Goal: Information Seeking & Learning: Learn about a topic

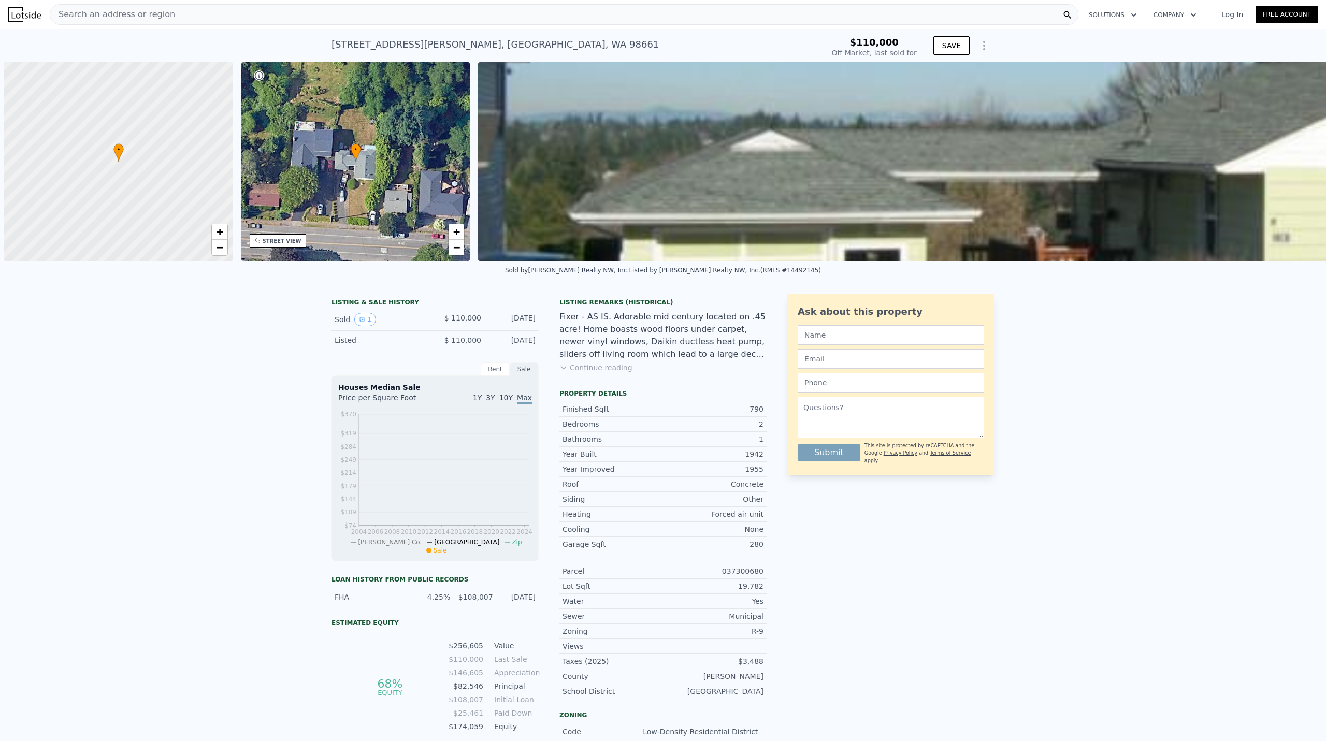
scroll to position [0, 4]
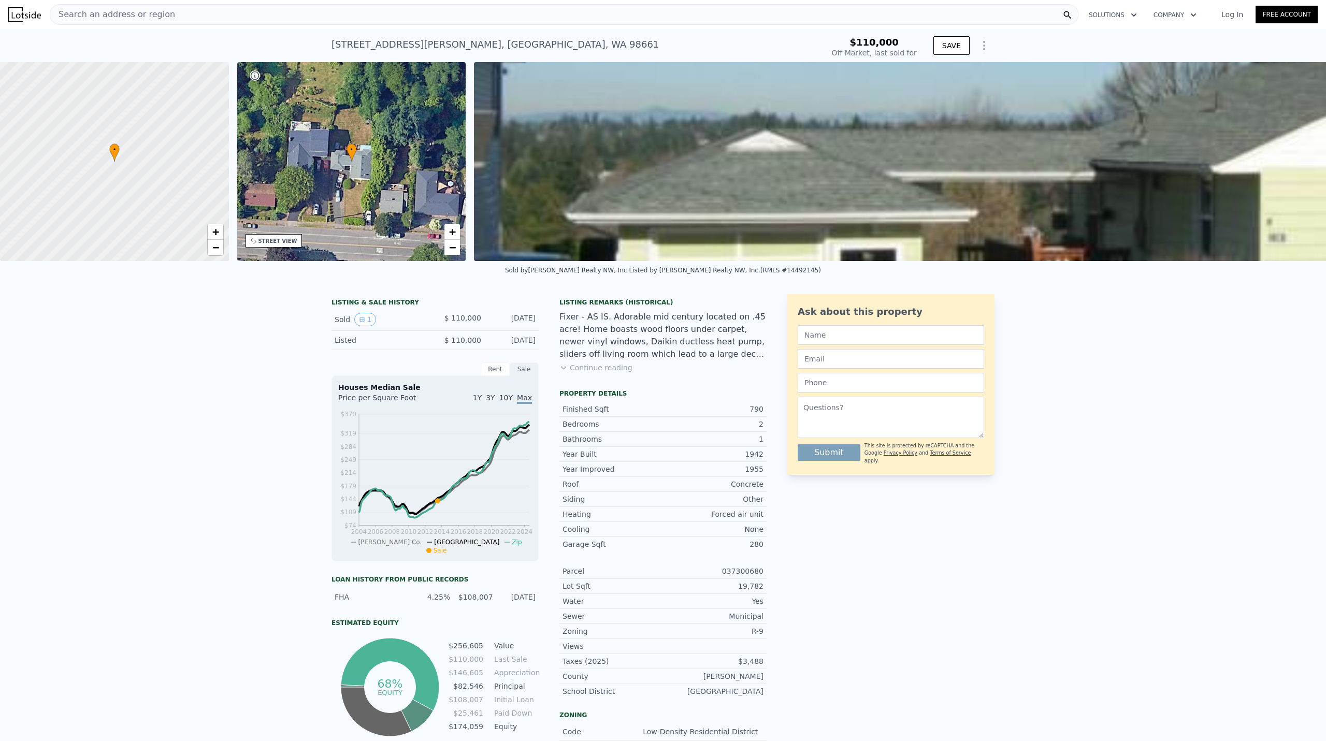
click at [1136, 339] on div "LISTING & SALE HISTORY Sold 1 $ 110,000 [DATE] Listed $ 110,000 [DATE] Rent Sal…" at bounding box center [663, 570] width 1326 height 568
type input "$ 400,000"
type input "$ 252,003"
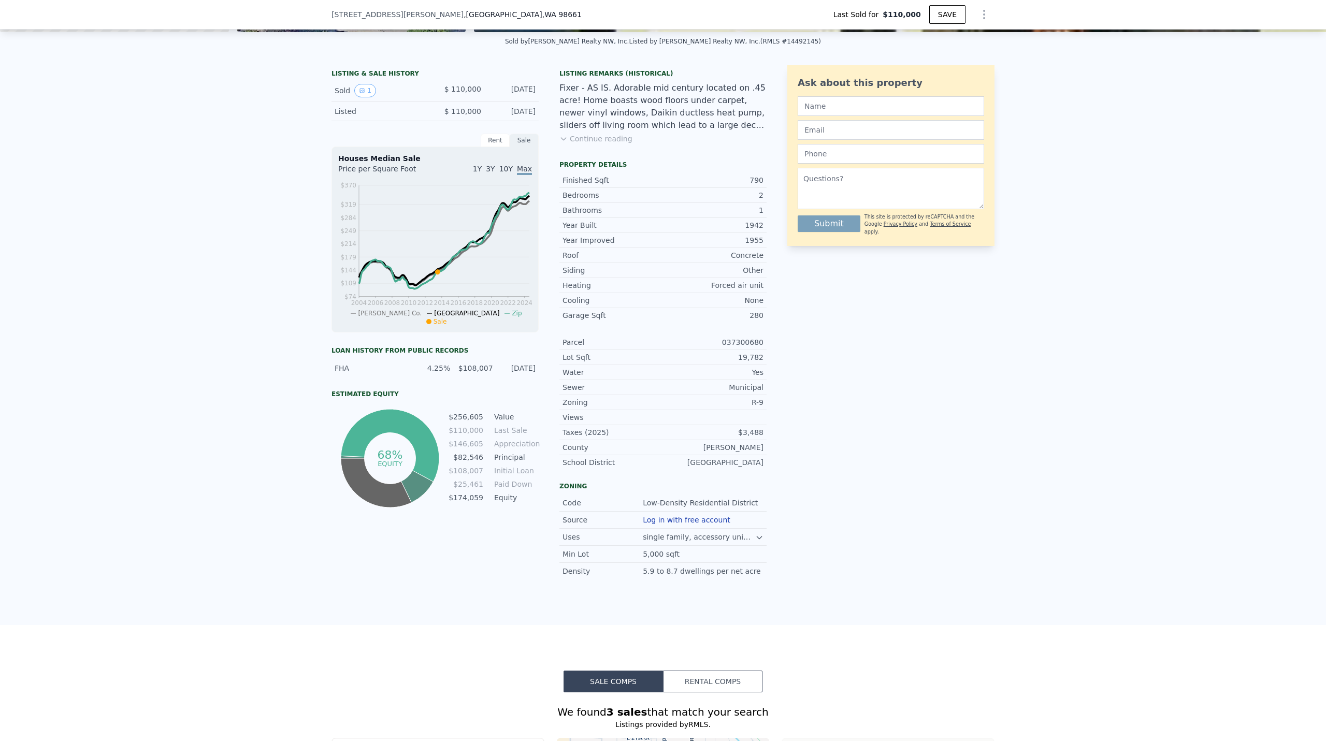
scroll to position [48, 0]
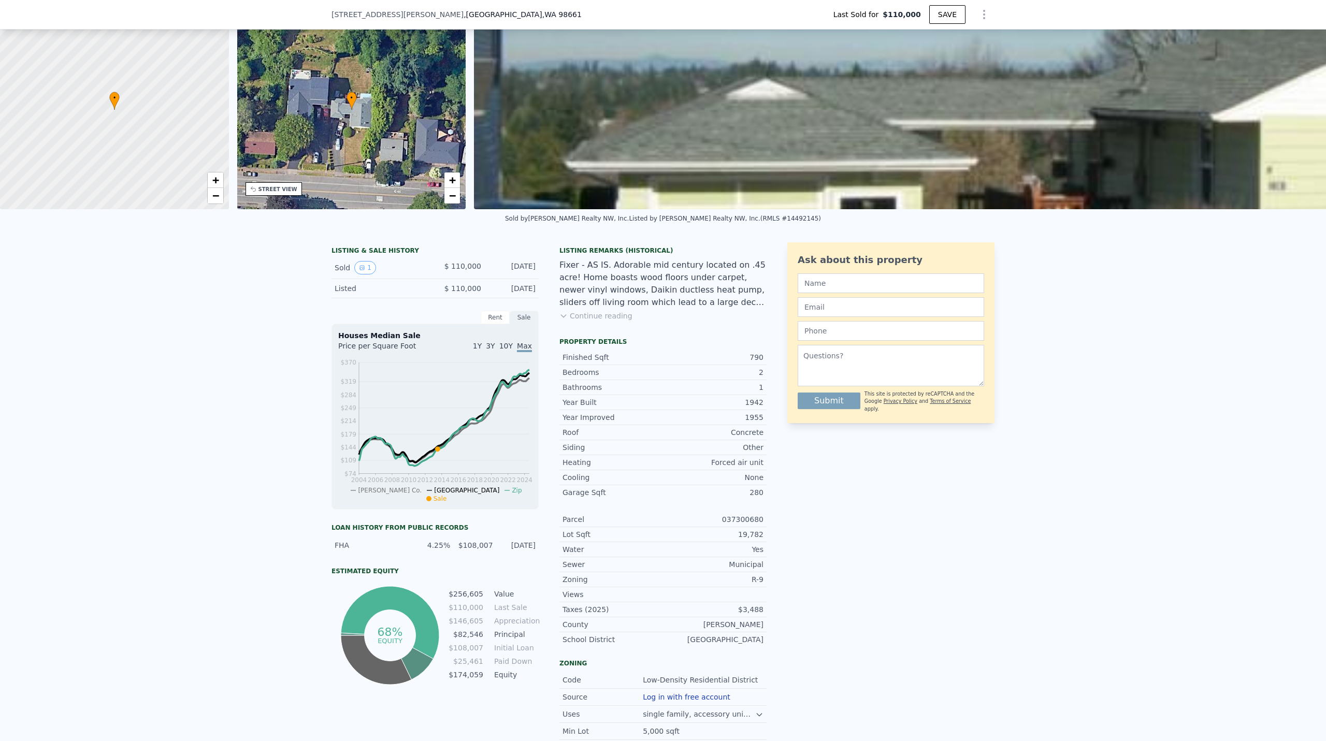
click at [593, 321] on button "Continue reading" at bounding box center [595, 316] width 73 height 10
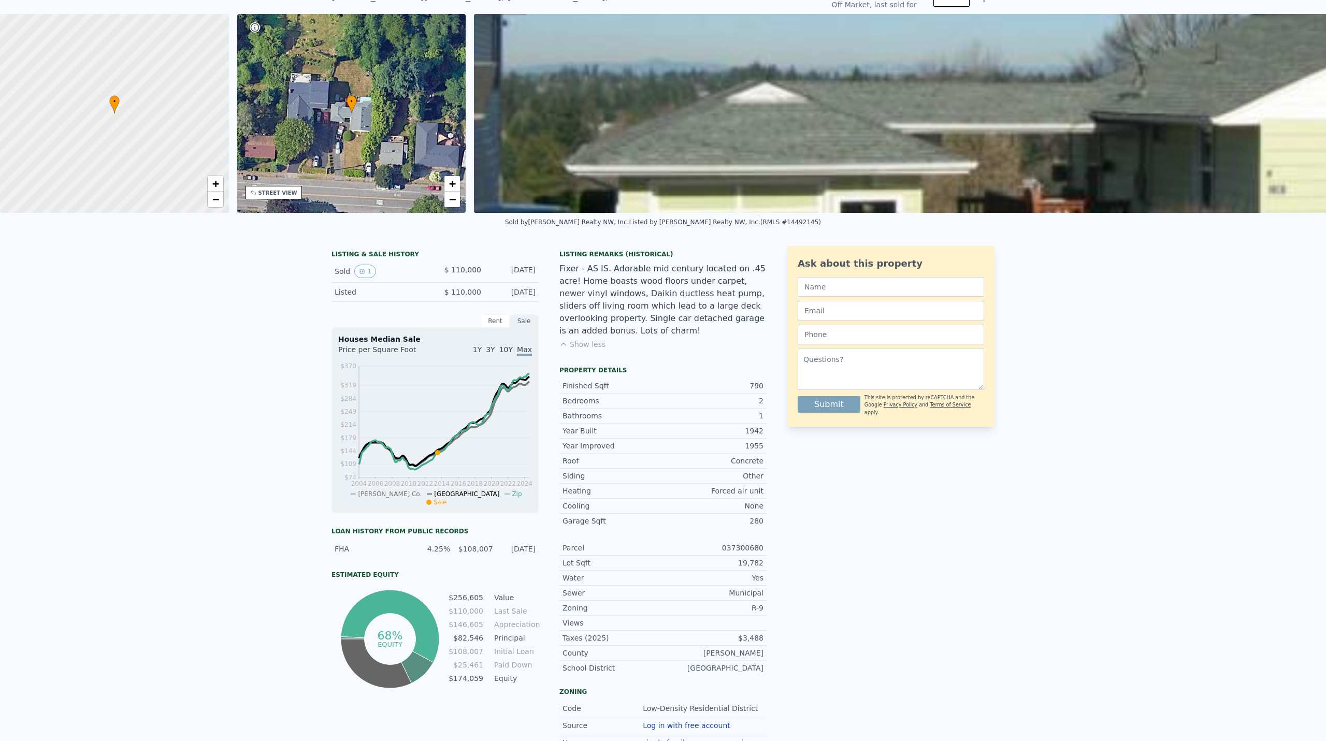
scroll to position [4, 0]
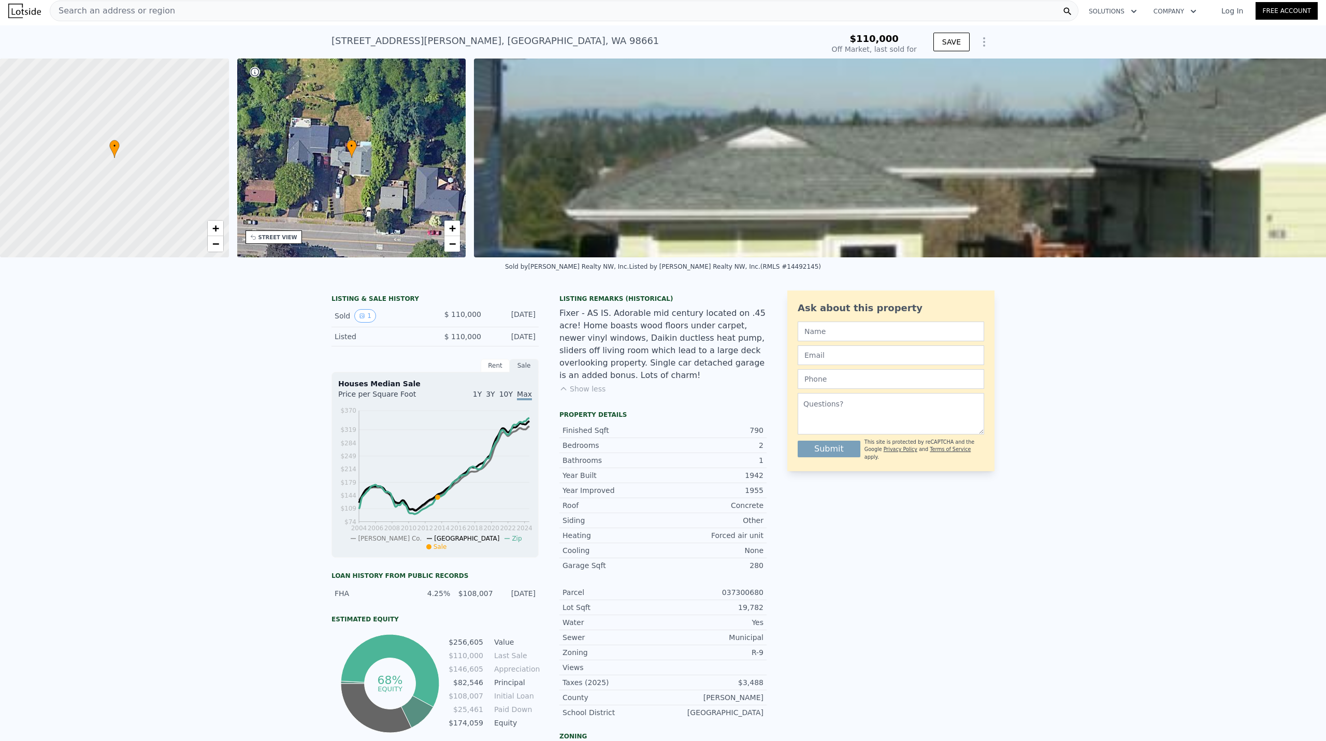
click at [777, 221] on img at bounding box center [1132, 158] width 1317 height 199
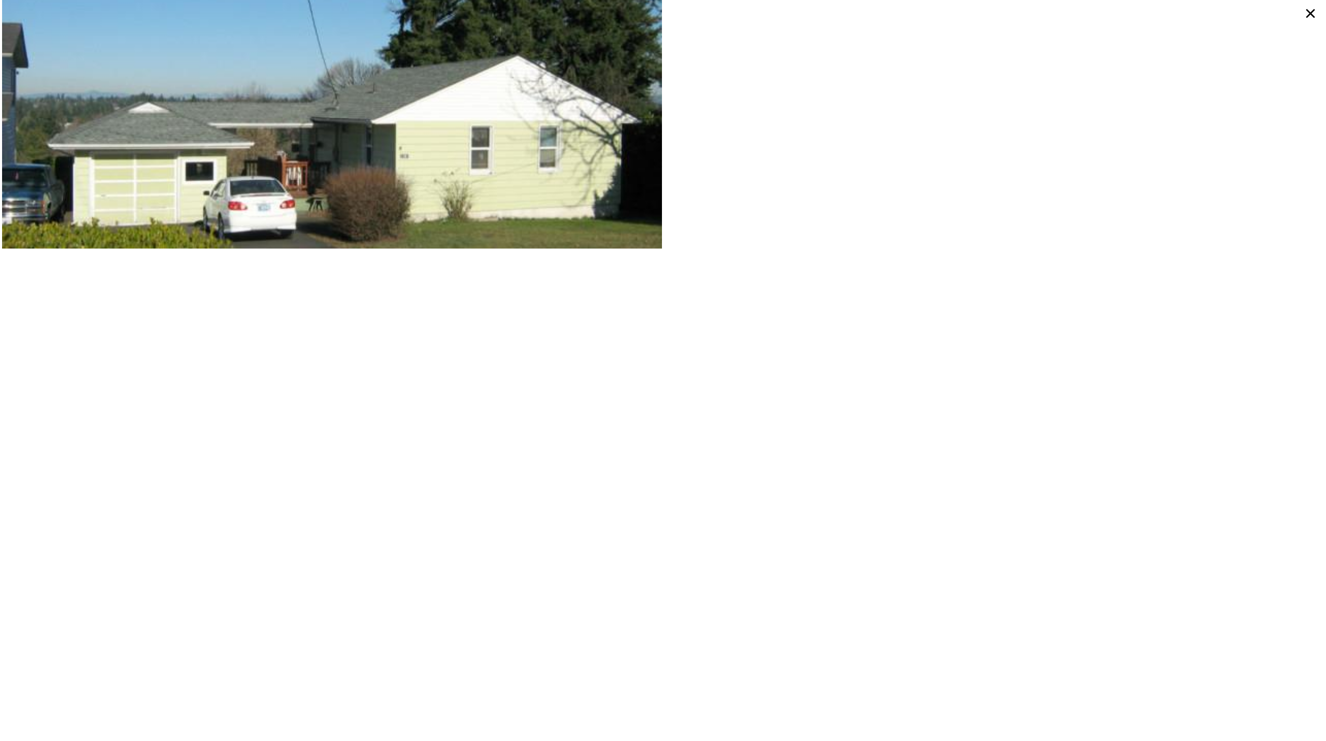
scroll to position [155, 0]
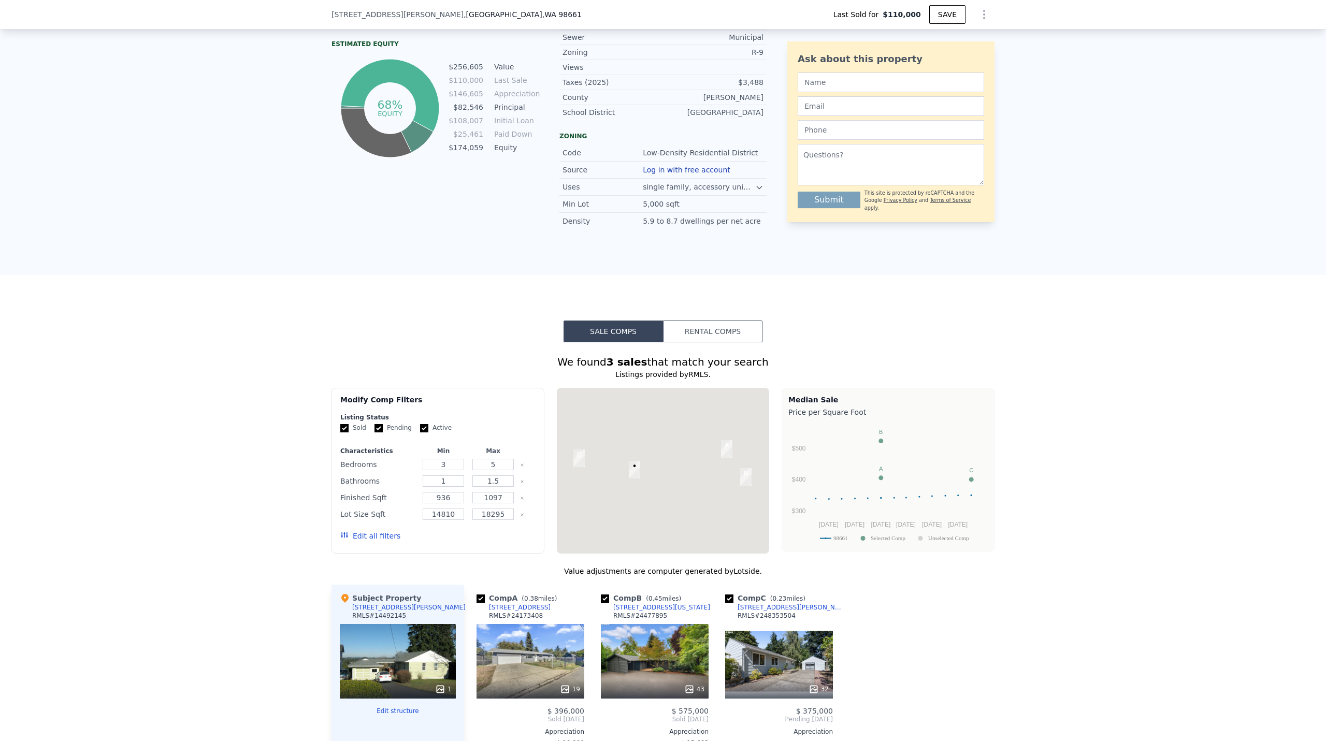
scroll to position [877, 0]
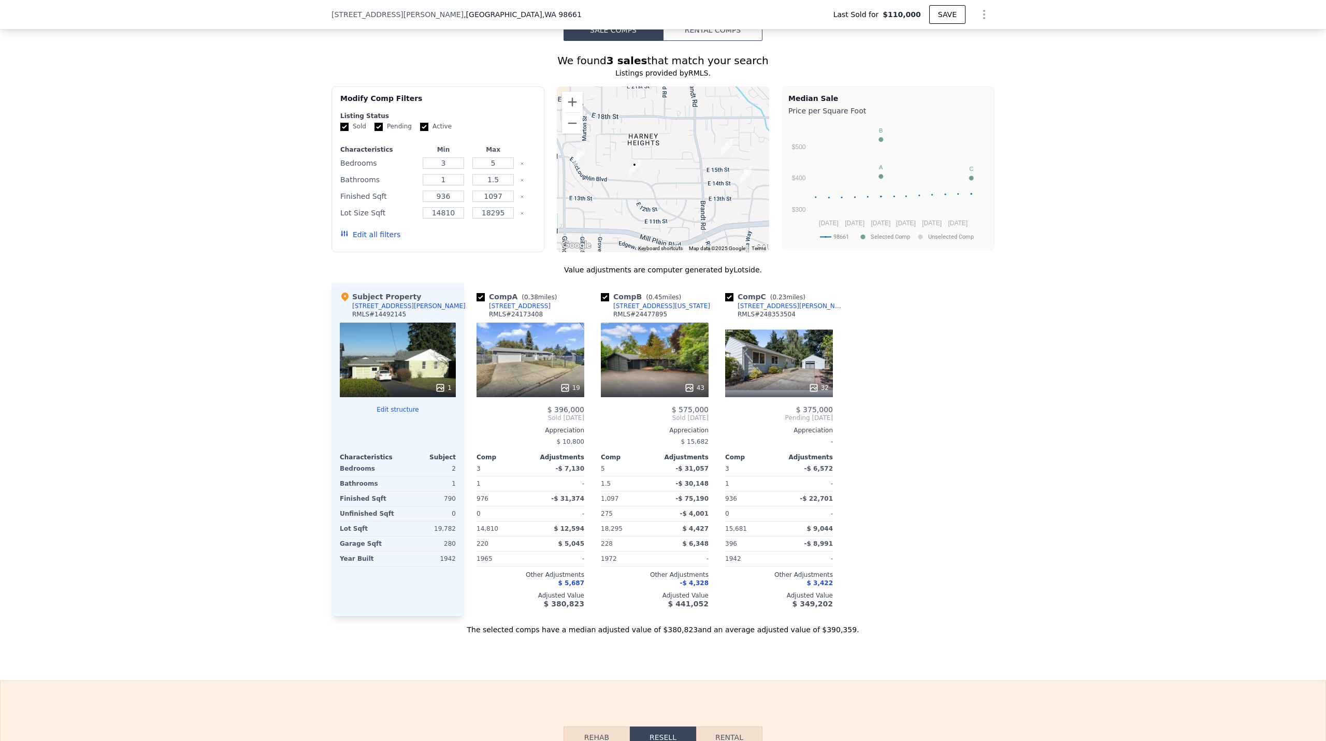
type input "$ 400,000"
type input "$ 252,003"
